Goal: Task Accomplishment & Management: Manage account settings

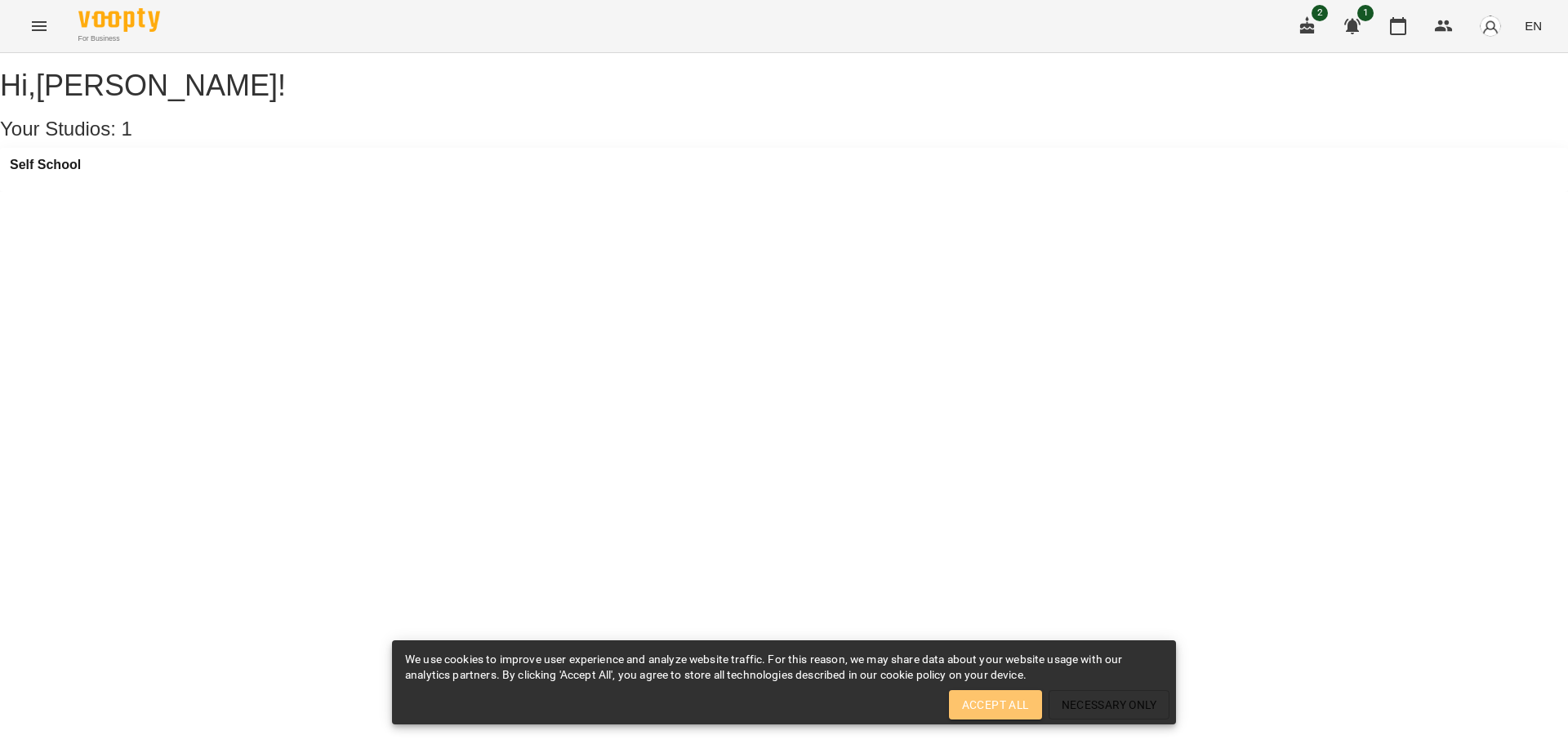
click at [997, 703] on span "Accept All" at bounding box center [995, 705] width 67 height 20
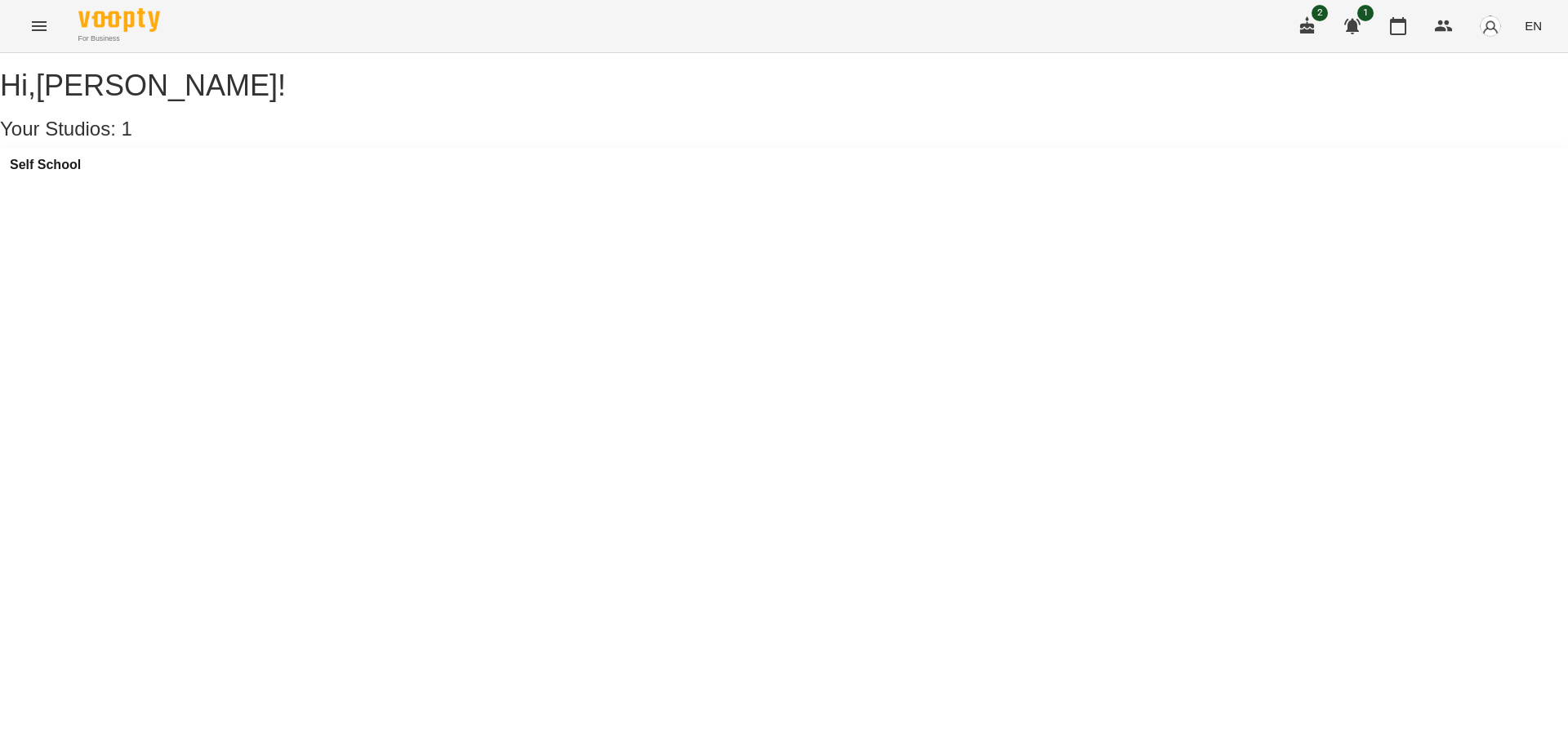
click at [35, 27] on icon "Menu" at bounding box center [39, 26] width 20 height 20
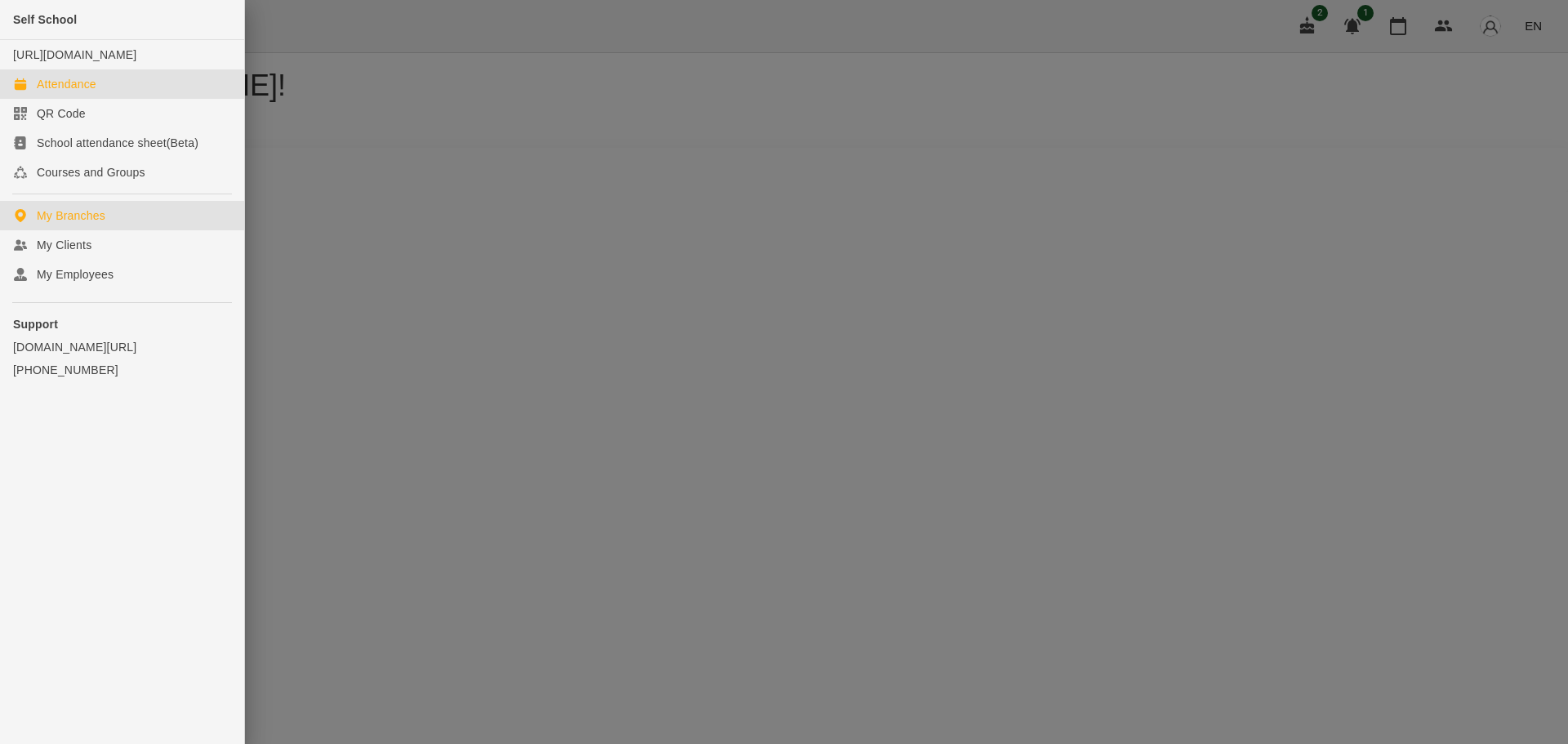
click at [90, 92] on div "Attendance" at bounding box center [66, 84] width 60 height 16
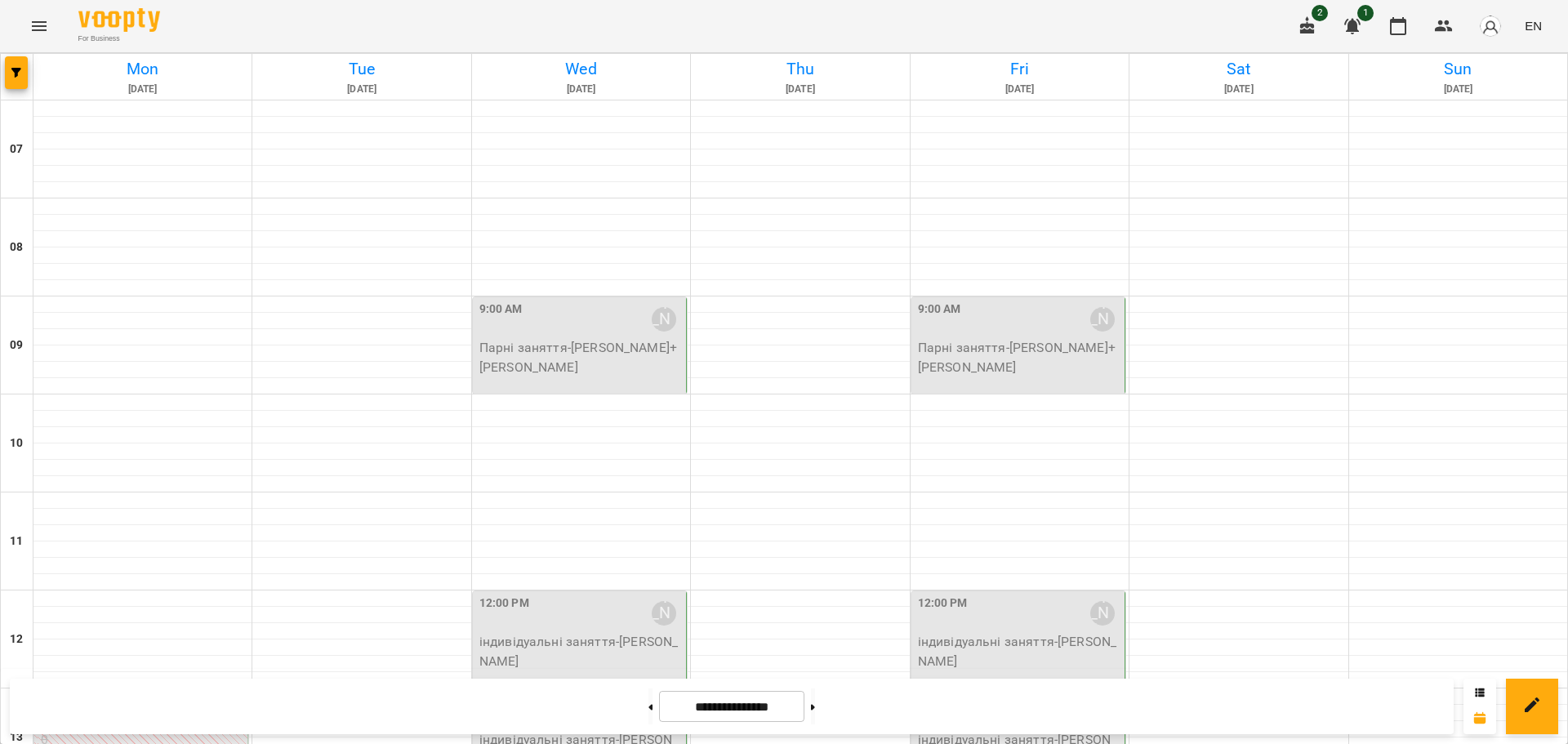
click at [560, 354] on p "Парні заняття - [PERSON_NAME]+[PERSON_NAME]" at bounding box center [580, 357] width 203 height 38
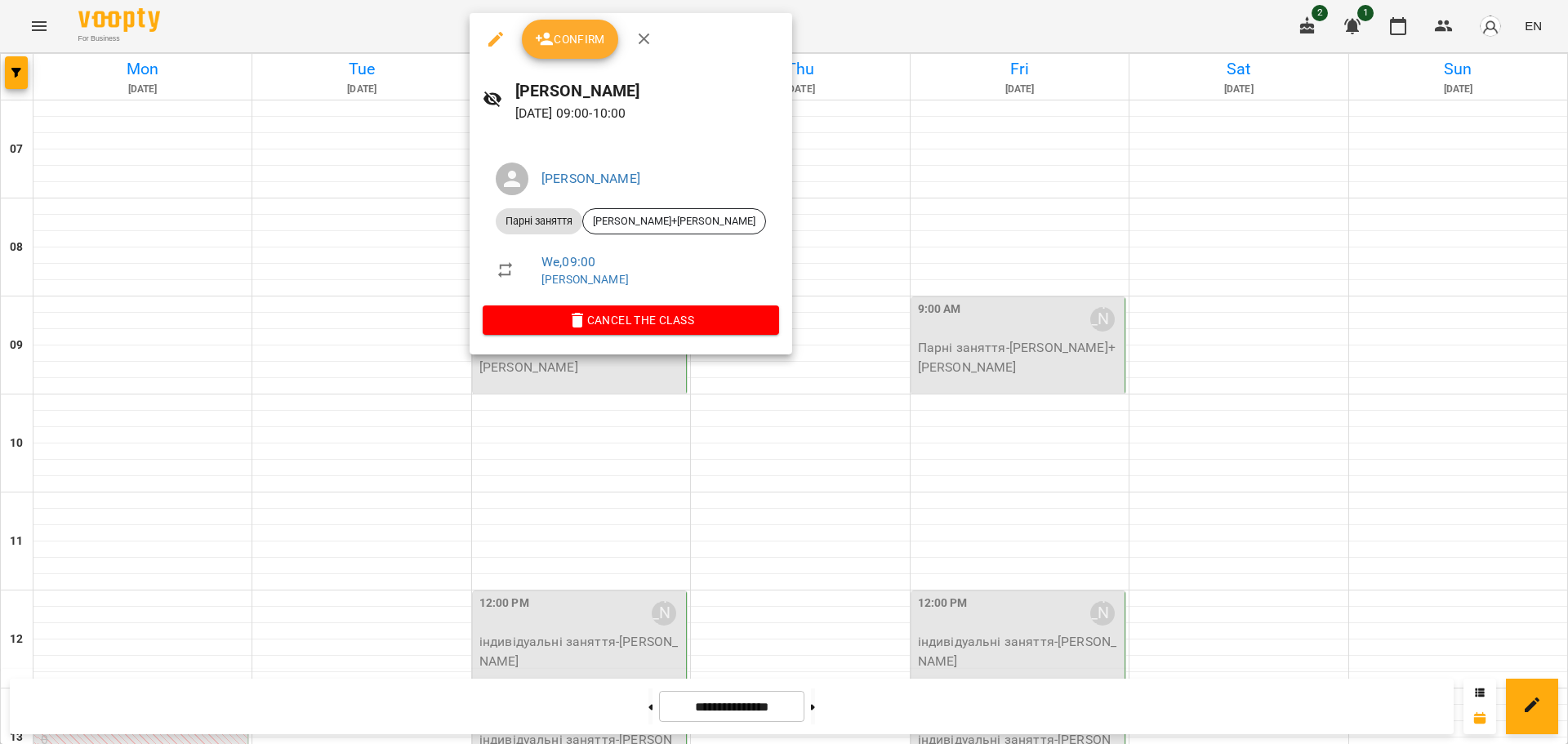
click at [566, 44] on span "Confirm" at bounding box center [569, 39] width 71 height 20
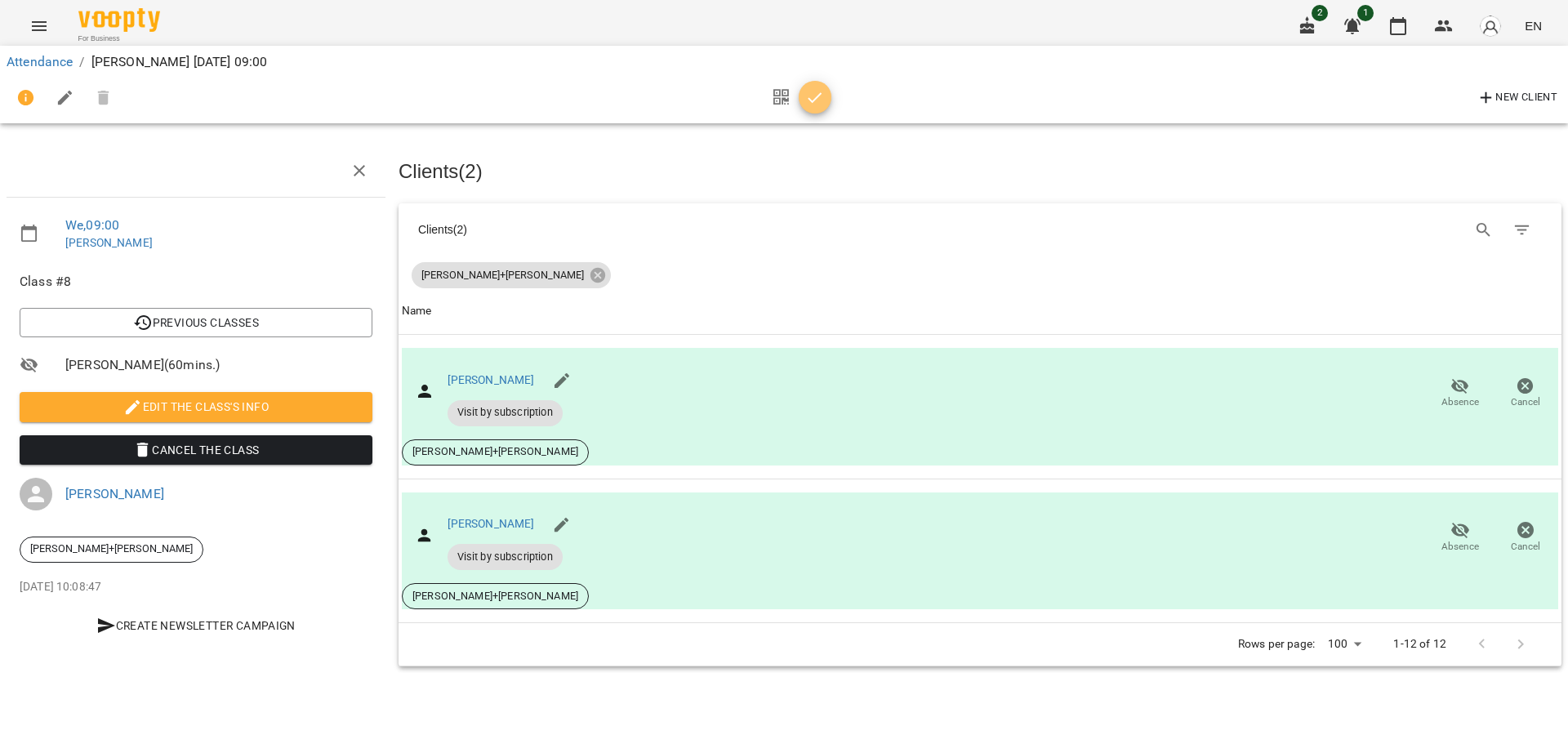
click at [816, 95] on icon "button" at bounding box center [815, 98] width 20 height 20
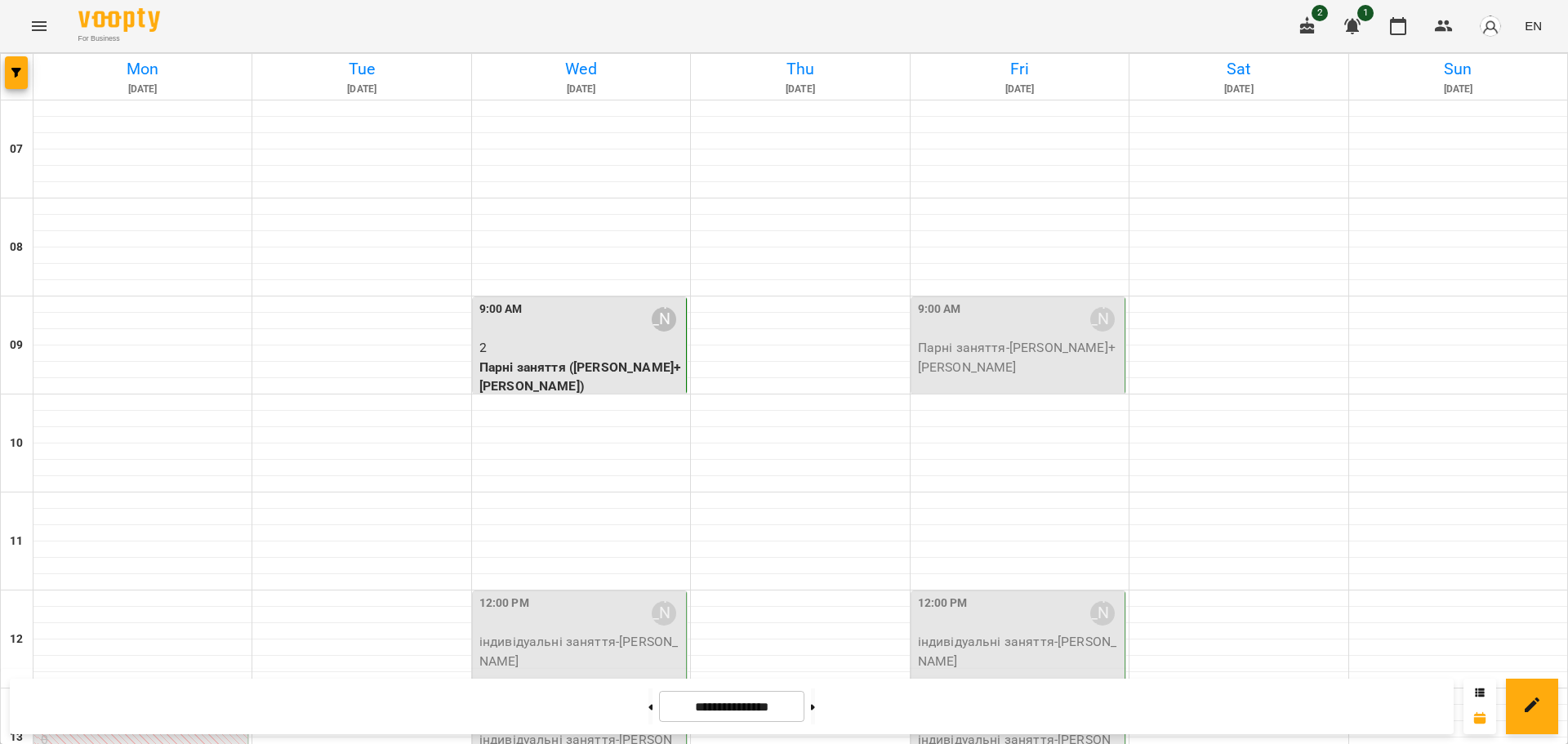
scroll to position [917, 0]
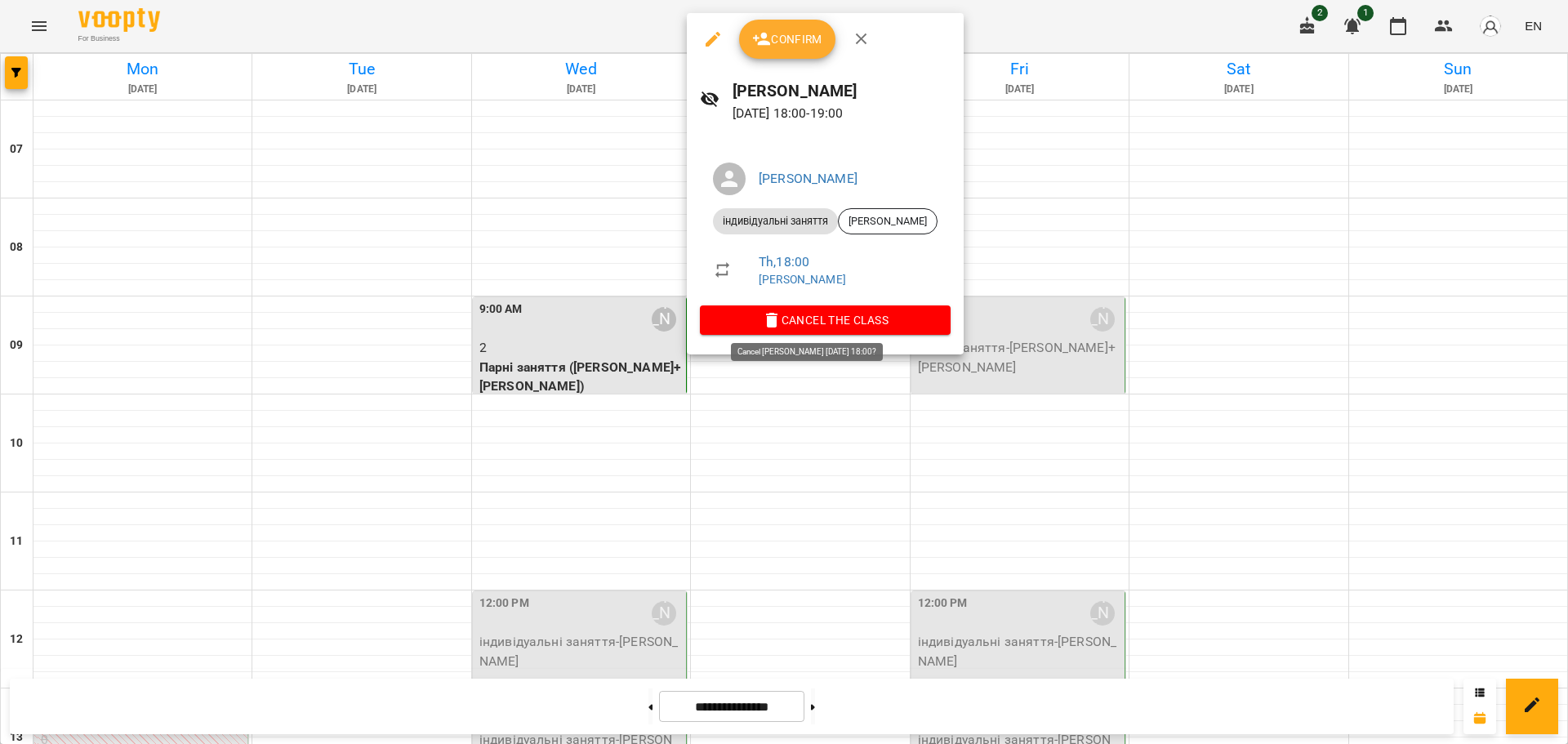
click at [788, 315] on span "Cancel the class" at bounding box center [824, 320] width 224 height 20
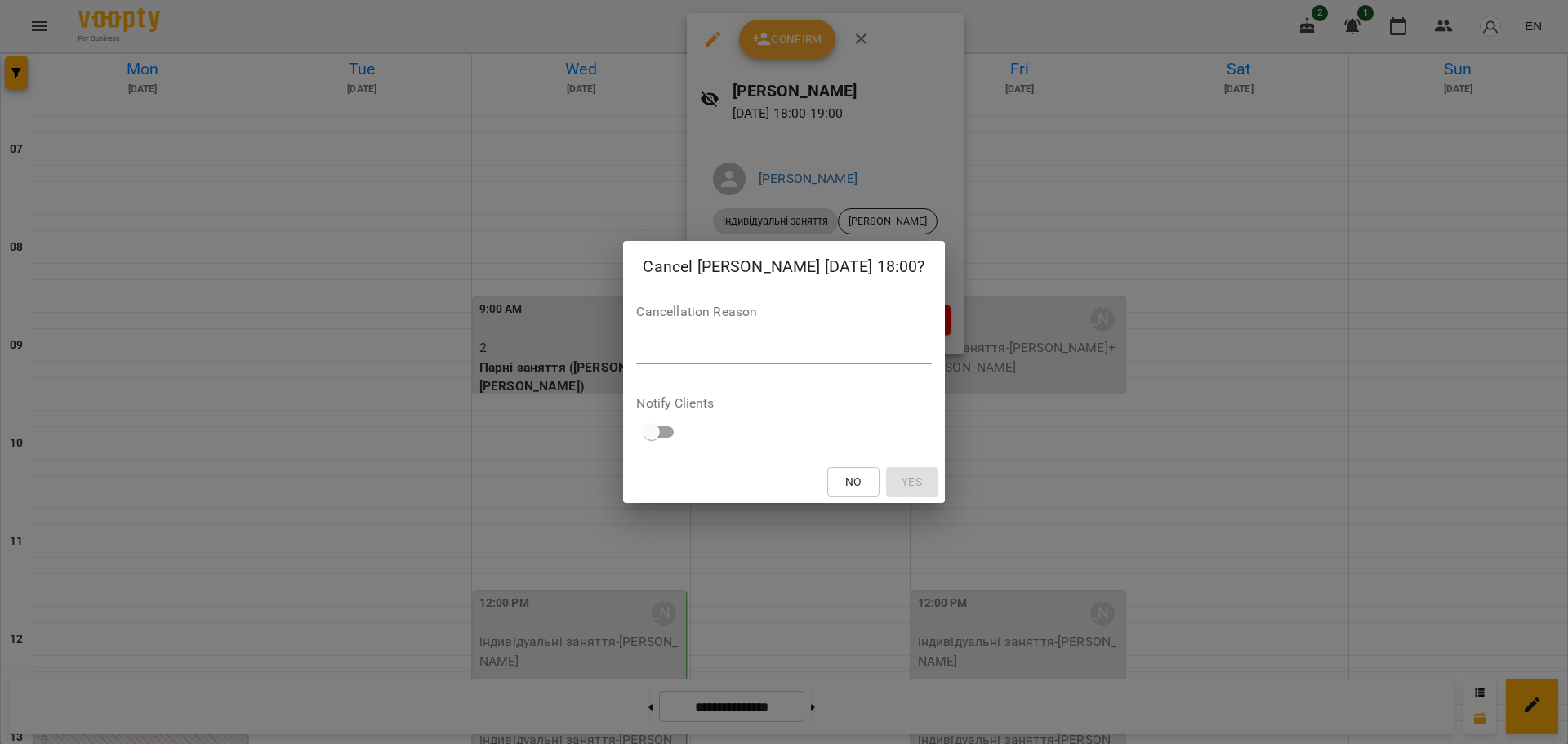
click at [735, 348] on textarea at bounding box center [784, 351] width 295 height 15
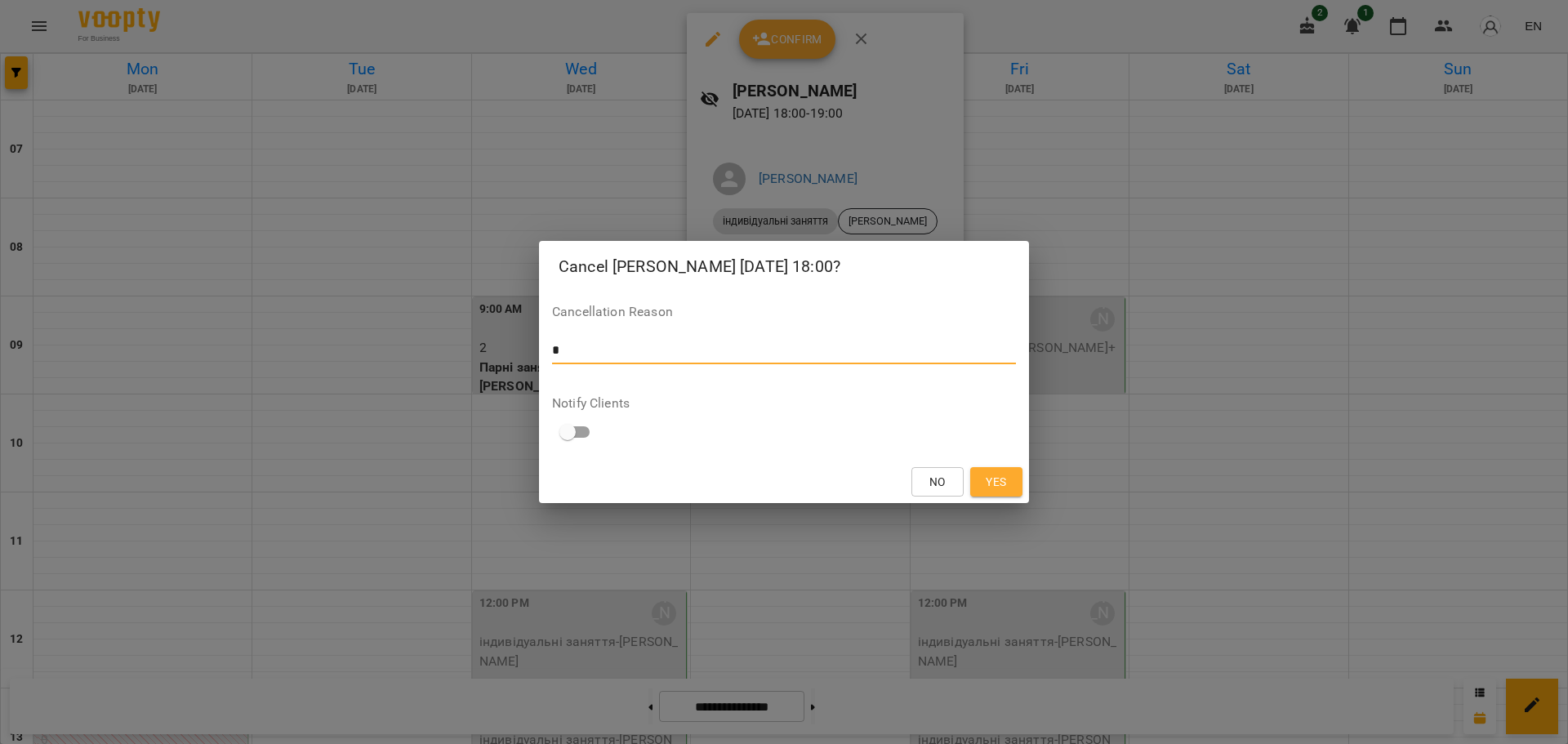
type textarea "*"
click at [992, 485] on span "Yes" at bounding box center [996, 482] width 21 height 20
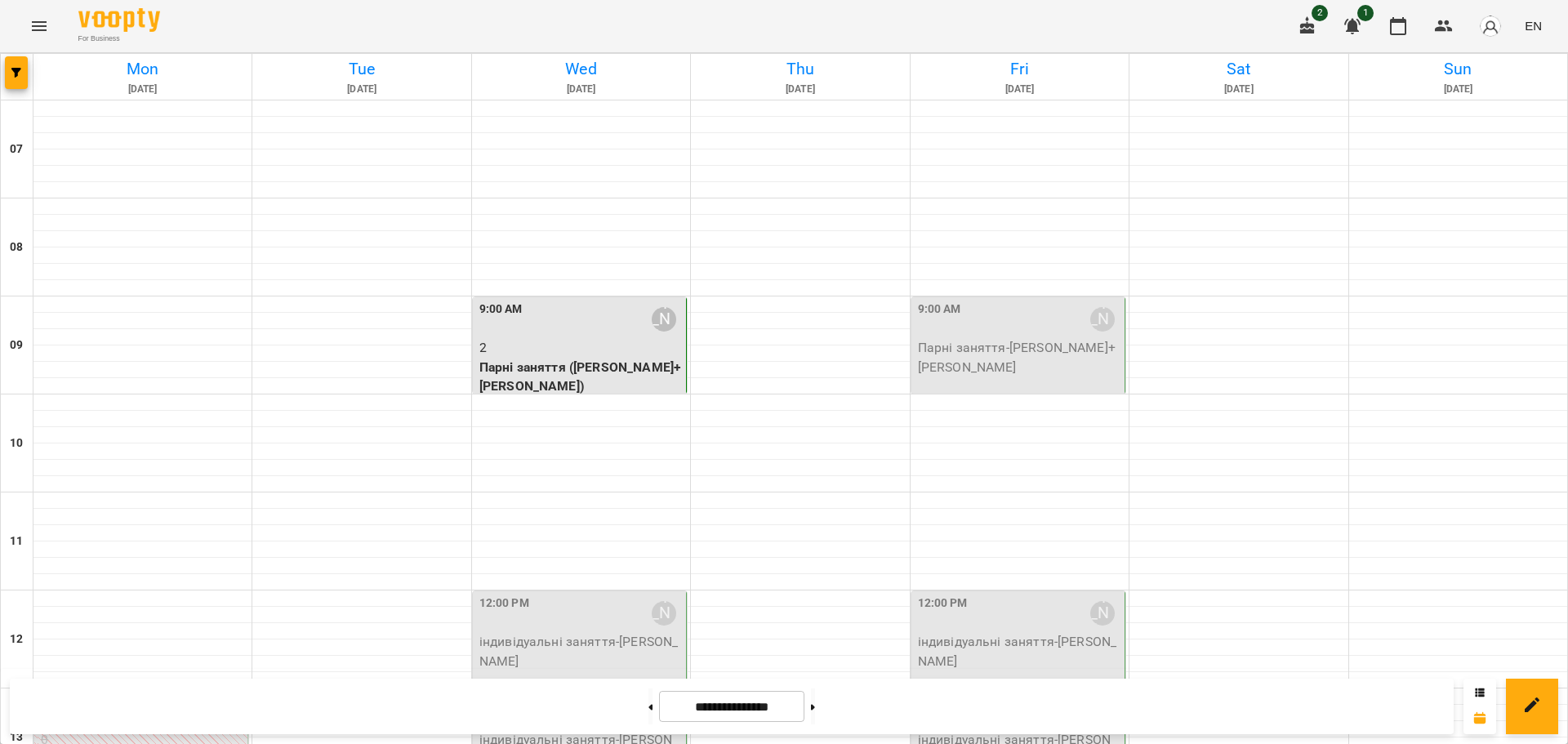
scroll to position [0, 0]
click at [1032, 367] on p "Парні заняття - [PERSON_NAME]+[PERSON_NAME]" at bounding box center [1019, 357] width 203 height 38
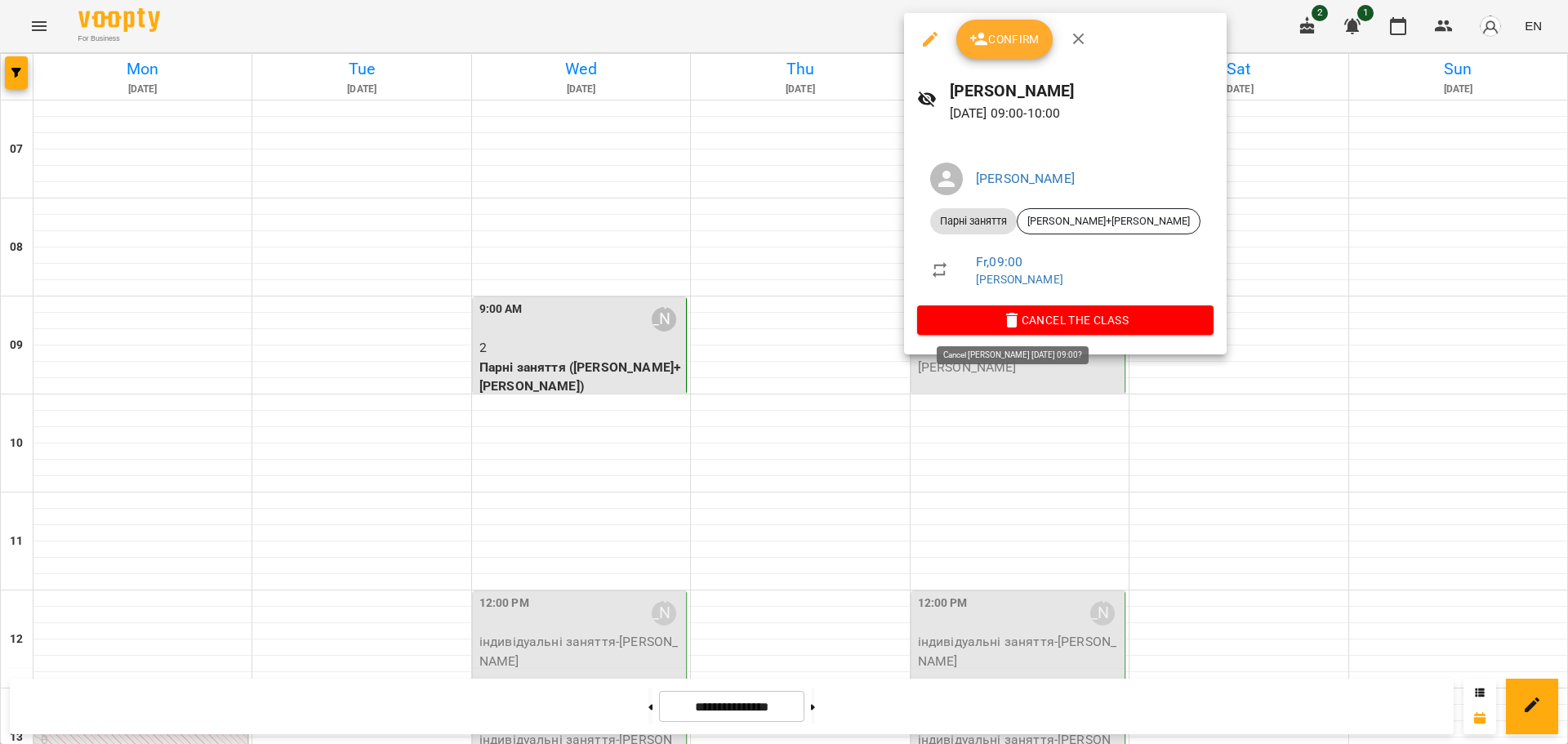
click at [1021, 328] on span "Cancel the class" at bounding box center [1065, 320] width 270 height 20
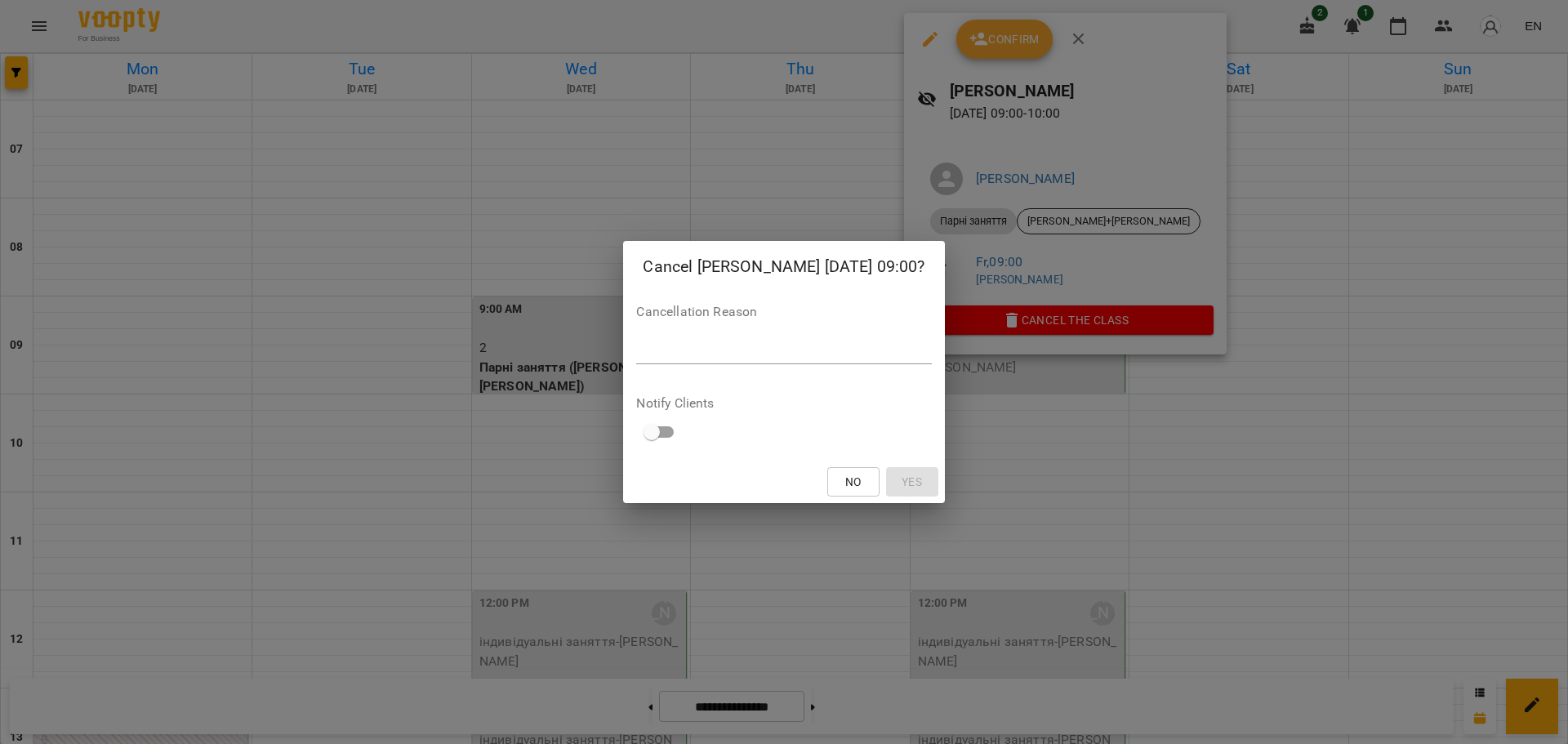
click at [895, 333] on div "Cancellation Reason *" at bounding box center [784, 338] width 295 height 65
click at [892, 341] on div "*" at bounding box center [784, 351] width 295 height 26
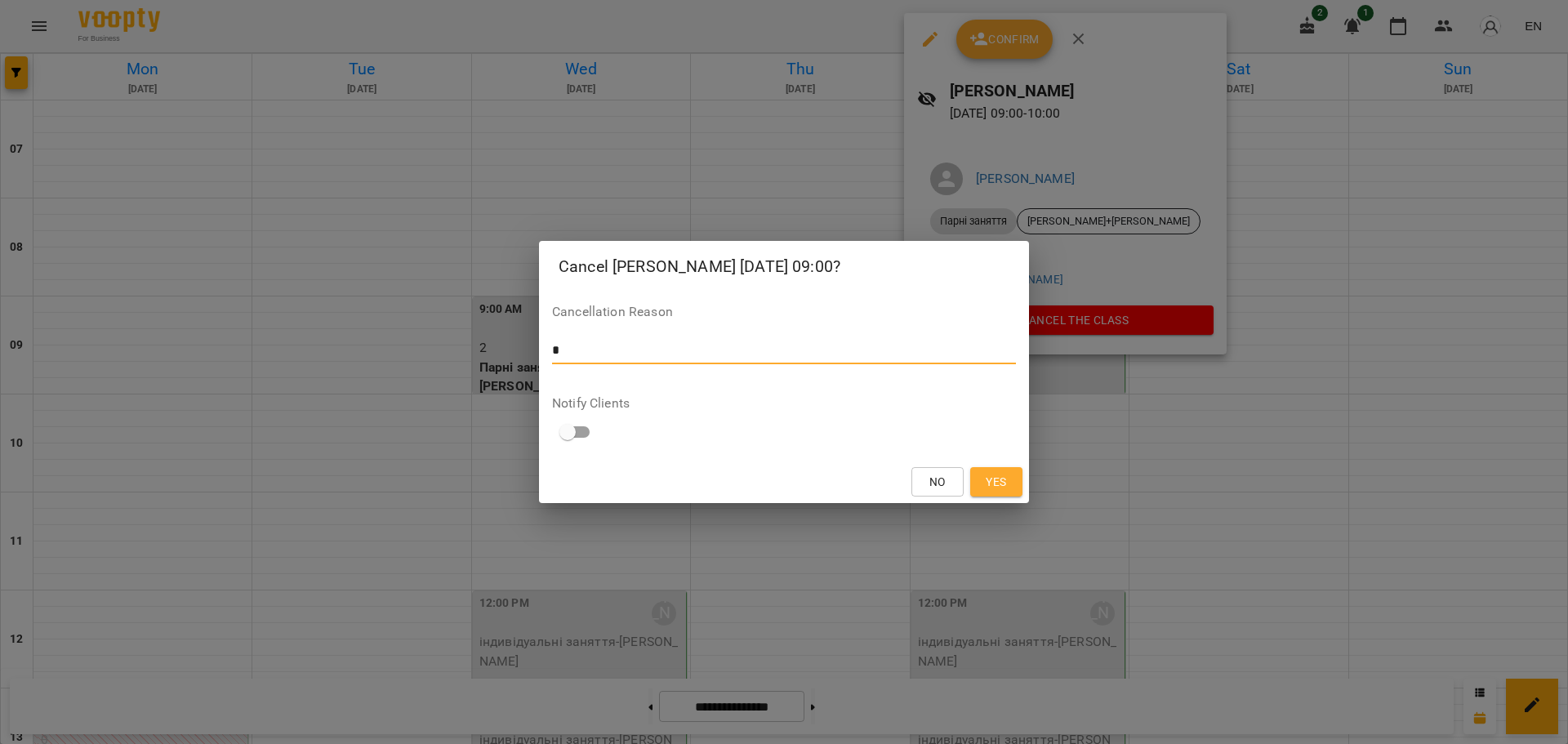
type textarea "*"
click at [1004, 486] on span "Yes" at bounding box center [996, 482] width 21 height 20
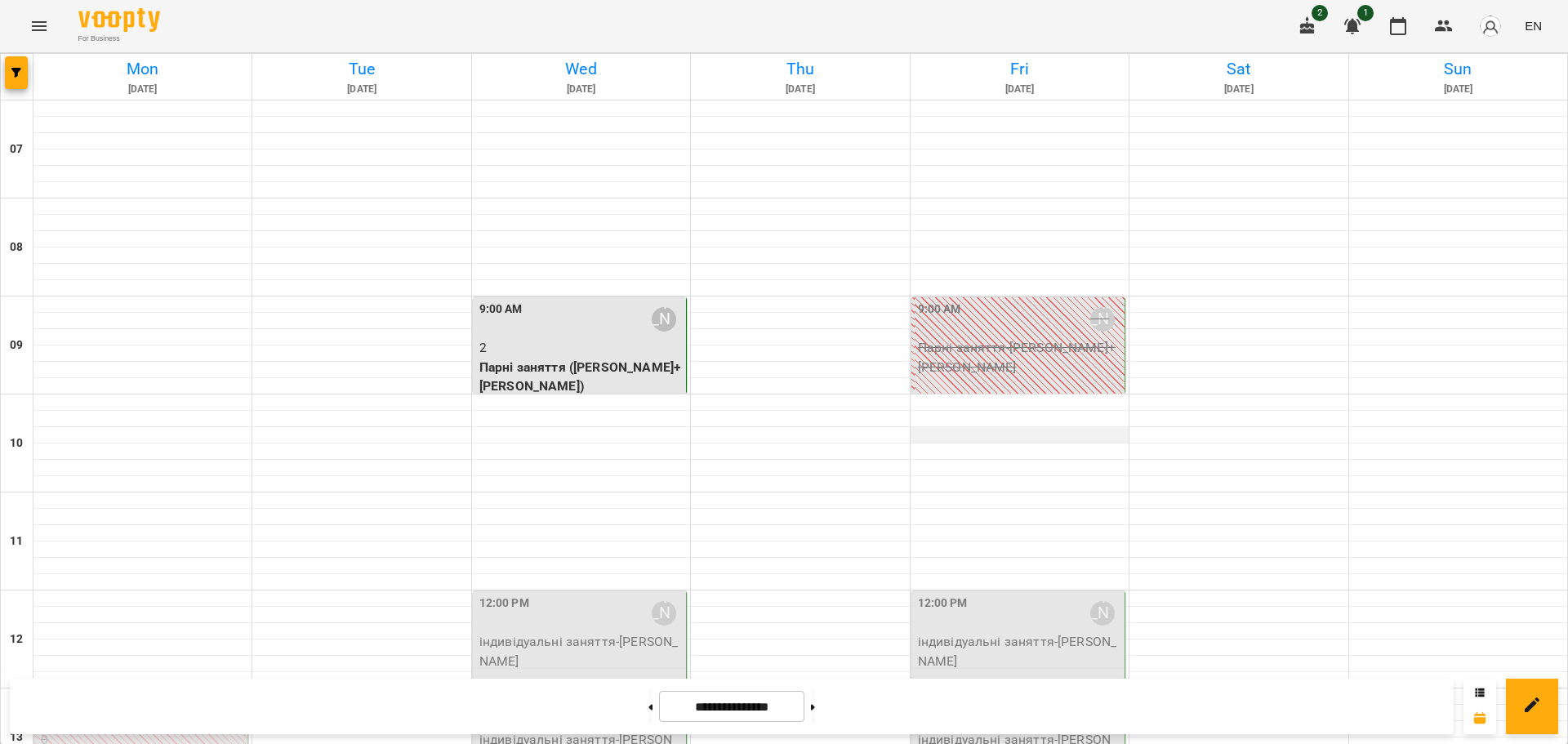
scroll to position [326, 0]
click at [994, 731] on p "індивідуальні заняття - [PERSON_NAME]" at bounding box center [1019, 749] width 203 height 38
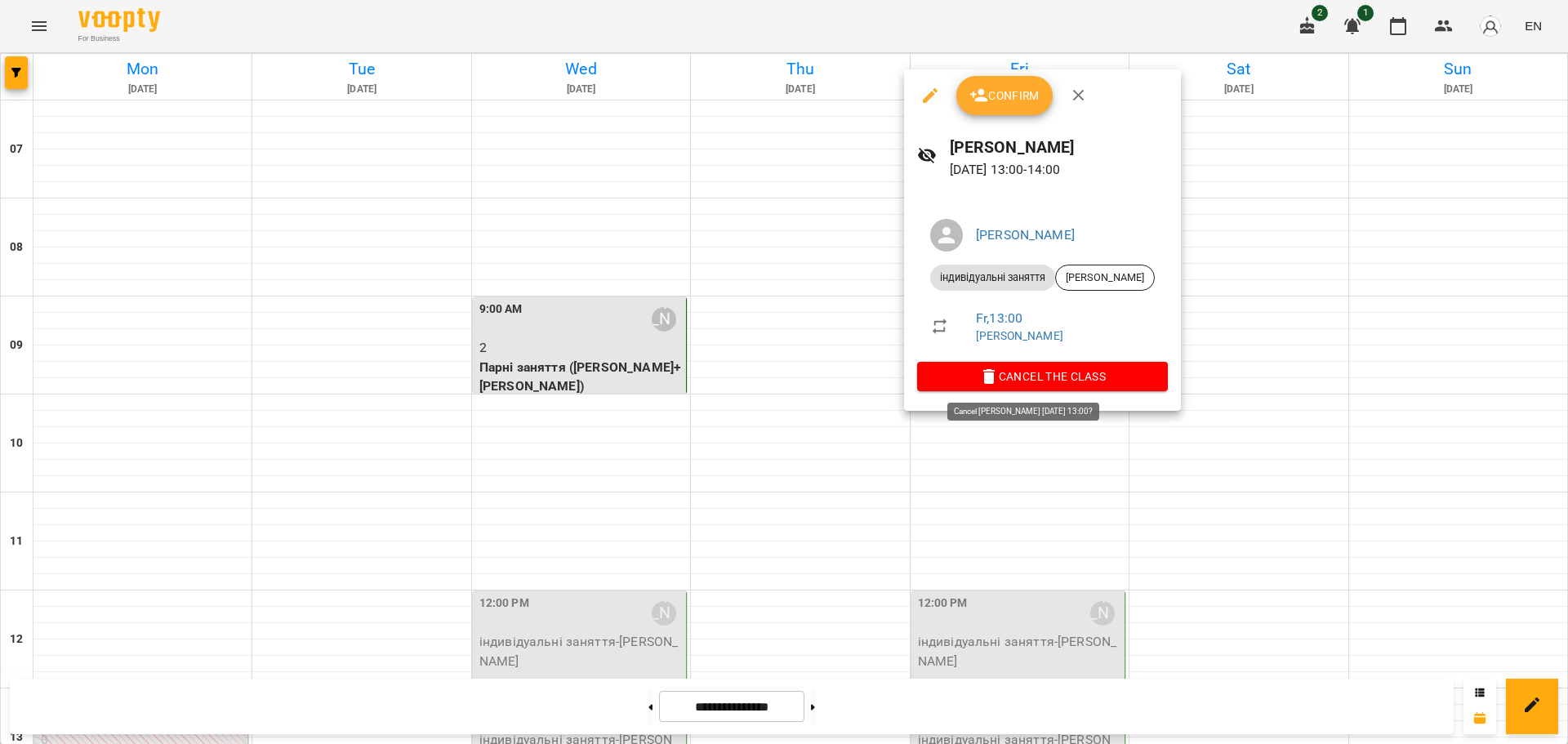
click at [992, 380] on span "Cancel the class" at bounding box center [1041, 376] width 224 height 20
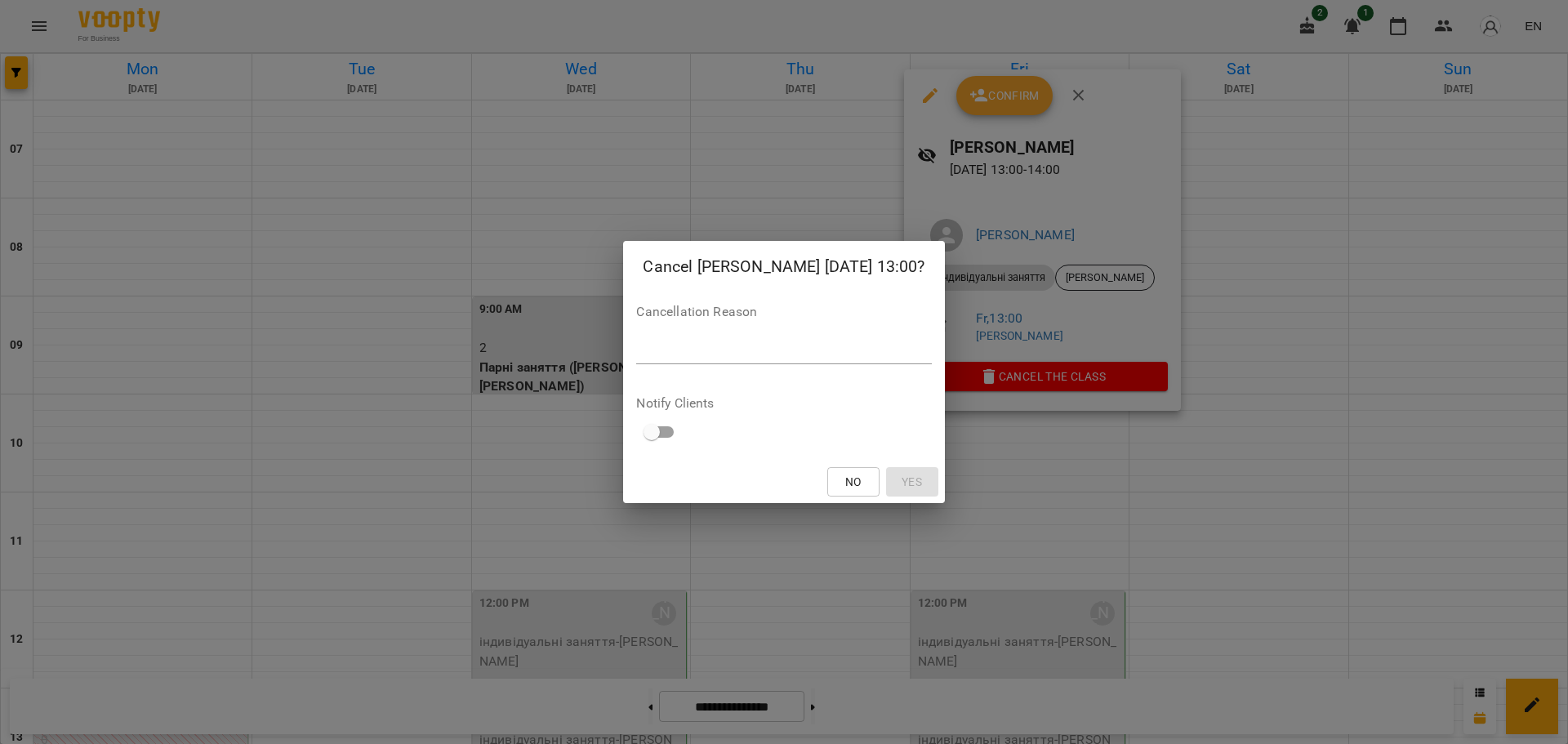
click at [853, 354] on textarea at bounding box center [784, 351] width 295 height 15
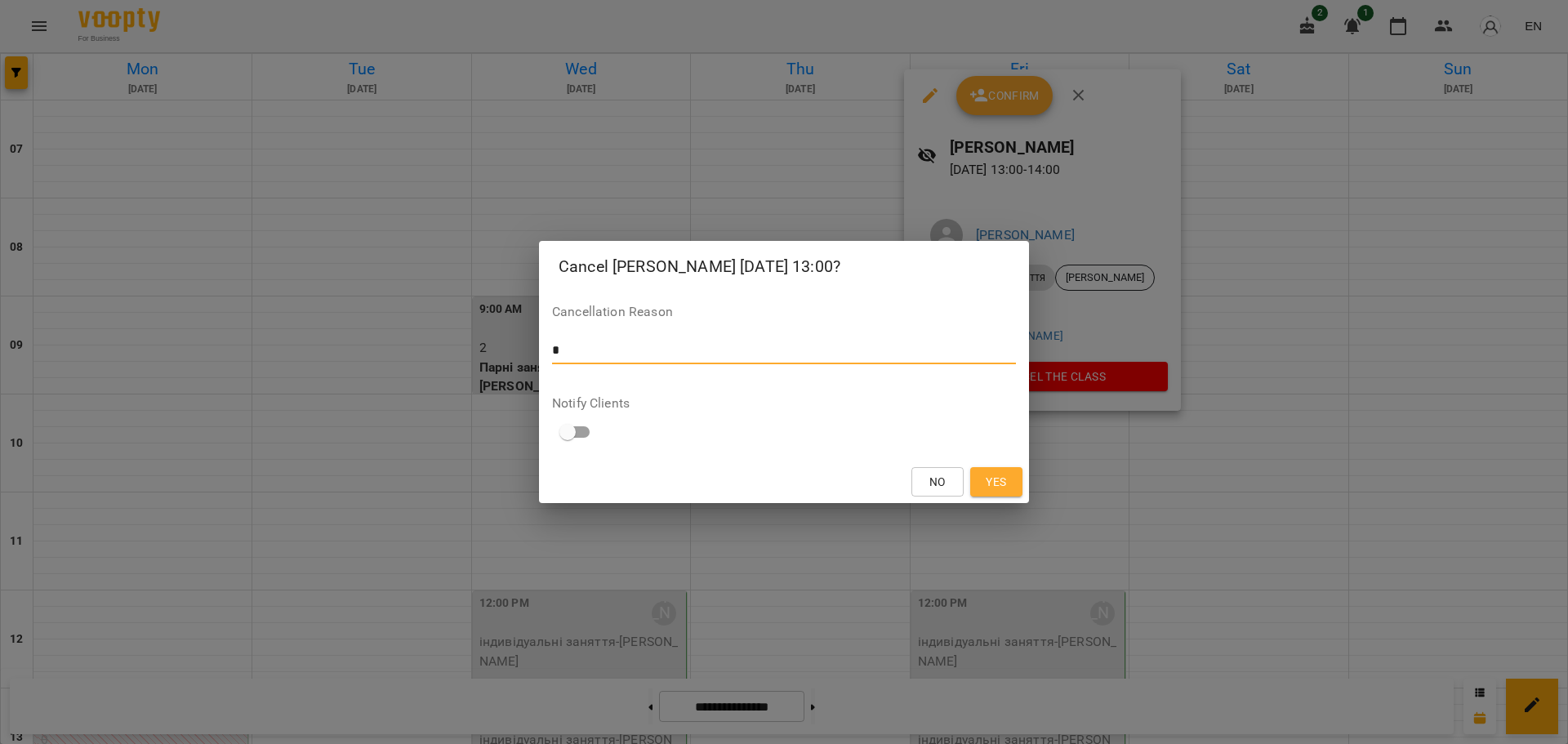
type textarea "*"
click at [986, 489] on span "Yes" at bounding box center [996, 482] width 21 height 20
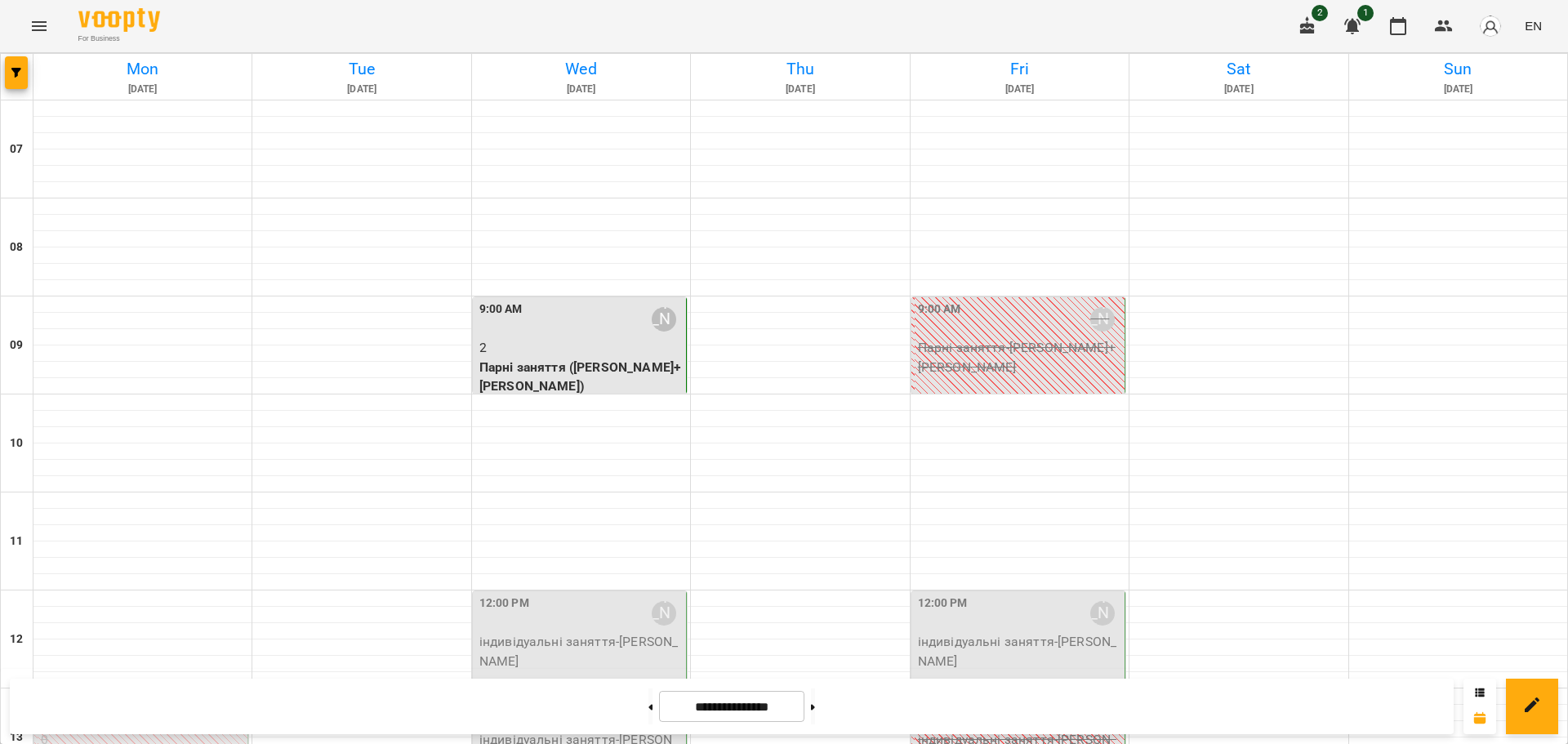
scroll to position [490, 0]
